Goal: Task Accomplishment & Management: Use online tool/utility

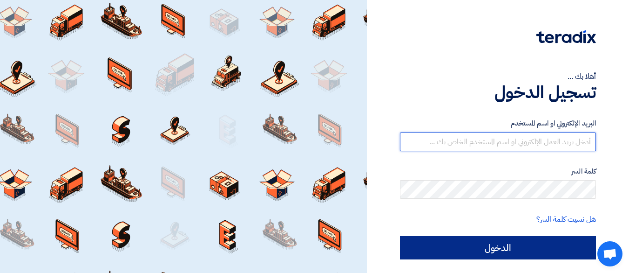
type input "[EMAIL_ADDRESS][DOMAIN_NAME]"
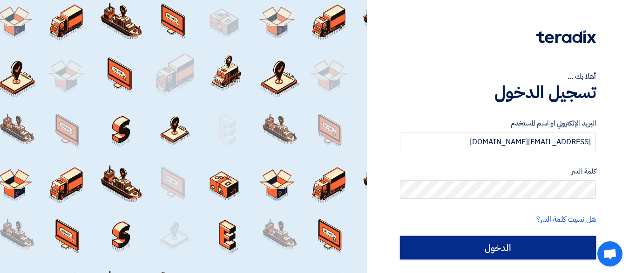
click at [519, 242] on input "الدخول" at bounding box center [498, 247] width 196 height 23
